Goal: Navigation & Orientation: Find specific page/section

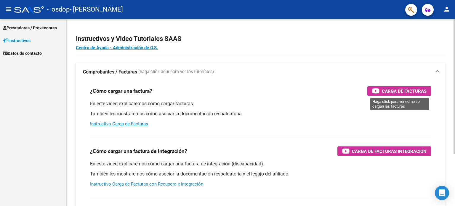
click at [388, 89] on span "Carga de Facturas" at bounding box center [404, 90] width 45 height 7
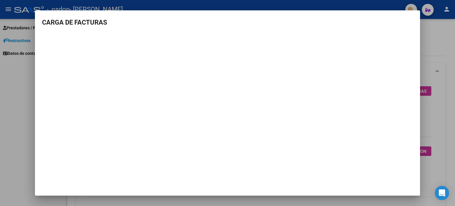
click at [428, 44] on div at bounding box center [227, 103] width 455 height 206
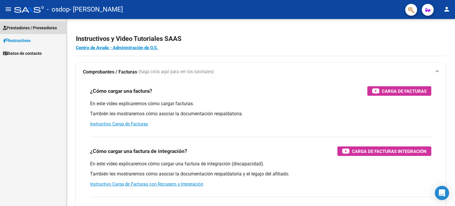
click at [49, 29] on span "Prestadores / Proveedores" at bounding box center [30, 28] width 54 height 7
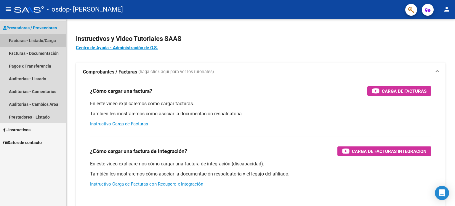
click at [41, 42] on link "Facturas - Listado/Carga" at bounding box center [33, 40] width 66 height 13
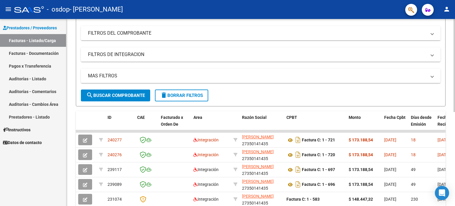
scroll to position [75, 0]
click at [455, 89] on div at bounding box center [453, 103] width 1 height 93
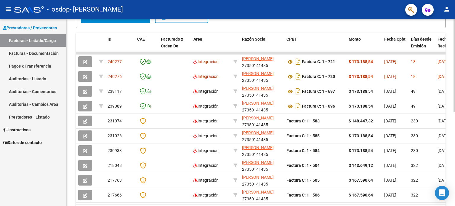
scroll to position [156, 0]
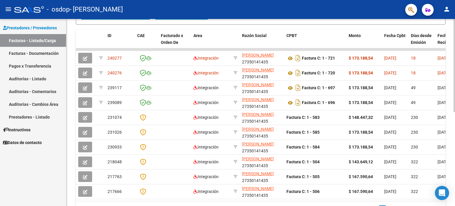
click at [455, 139] on div at bounding box center [453, 144] width 1 height 93
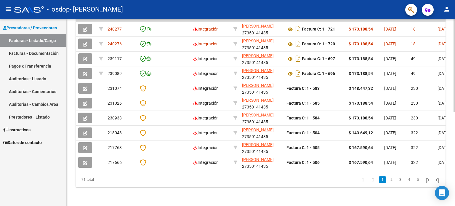
click at [455, 152] on div at bounding box center [453, 159] width 1 height 93
click at [388, 179] on link "2" at bounding box center [391, 179] width 7 height 7
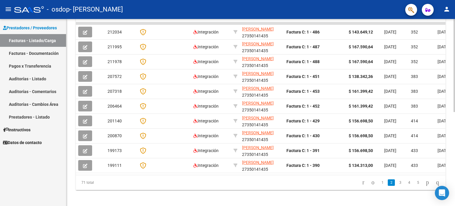
scroll to position [184, 0]
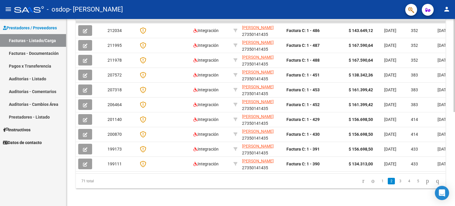
click at [455, 143] on div at bounding box center [453, 158] width 1 height 93
click at [405, 186] on li "4" at bounding box center [409, 181] width 9 height 10
click at [397, 184] on link "3" at bounding box center [400, 181] width 7 height 7
click at [379, 184] on link "1" at bounding box center [382, 181] width 7 height 7
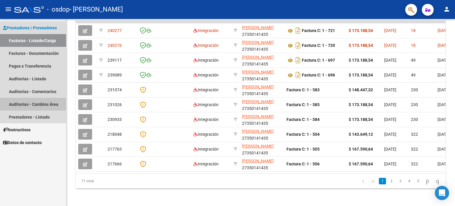
click at [46, 105] on link "Auditorías - Cambios Área" at bounding box center [33, 104] width 66 height 13
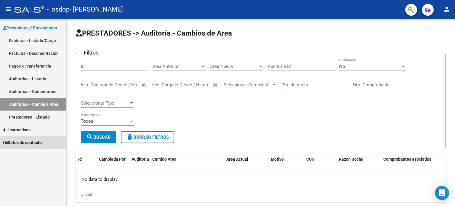
click at [34, 143] on span "Datos de contacto" at bounding box center [22, 142] width 39 height 7
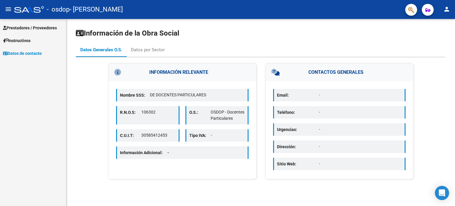
click at [18, 45] on link "Instructivos" at bounding box center [33, 40] width 66 height 13
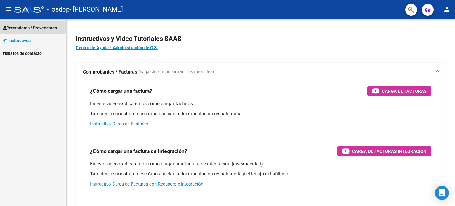
click at [25, 28] on span "Prestadores / Proveedores" at bounding box center [30, 28] width 54 height 7
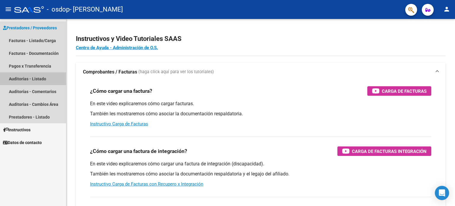
click at [26, 78] on link "Auditorías - Listado" at bounding box center [33, 78] width 66 height 13
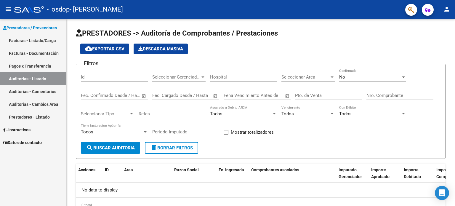
click at [29, 92] on link "Auditorías - Comentarios" at bounding box center [33, 91] width 66 height 13
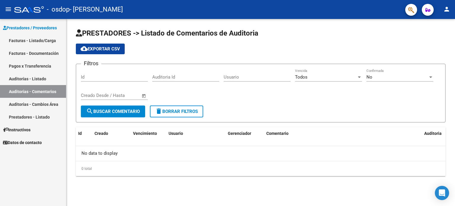
click at [28, 108] on link "Auditorías - Cambios Área" at bounding box center [33, 104] width 66 height 13
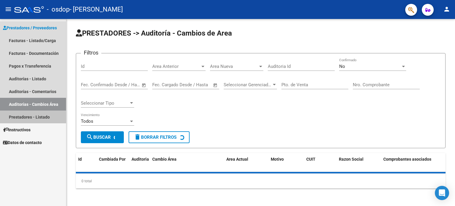
click at [28, 118] on link "Prestadores - Listado" at bounding box center [33, 116] width 66 height 13
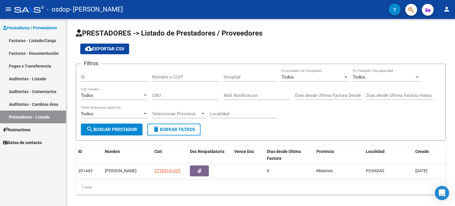
click at [24, 45] on link "Facturas - Listado/Carga" at bounding box center [33, 40] width 66 height 13
